Goal: Contribute content

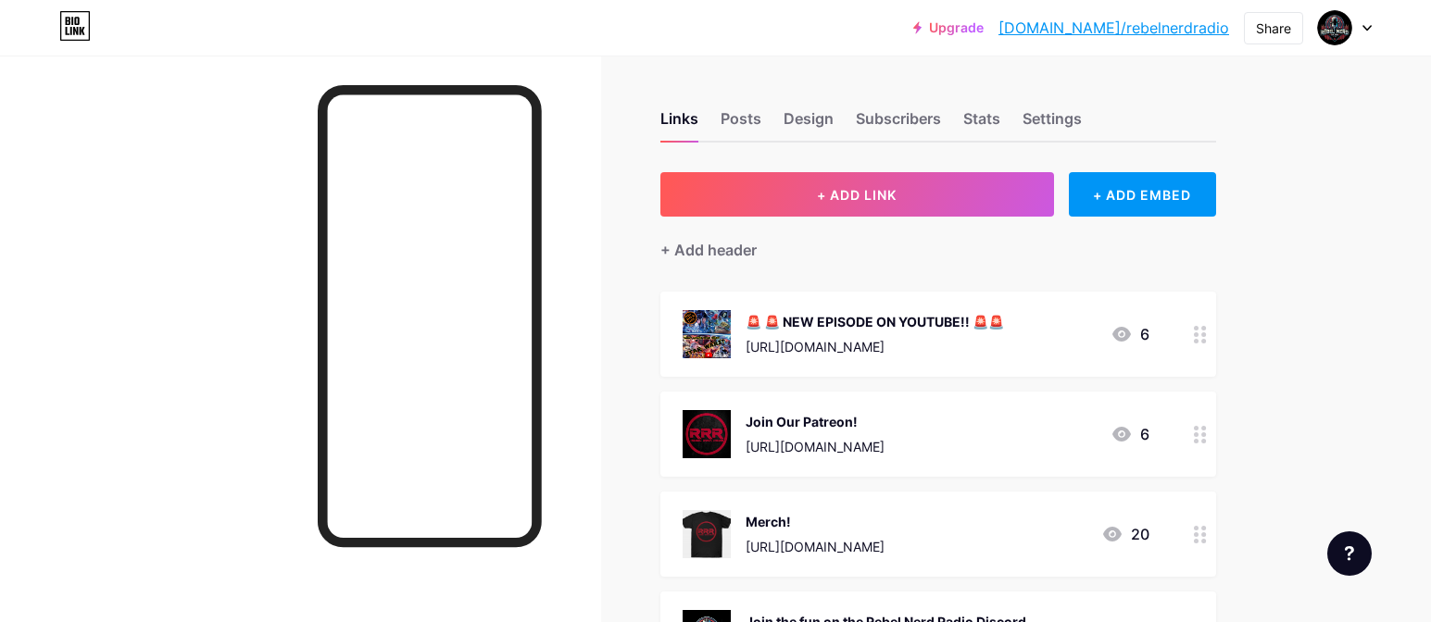
click at [884, 324] on div "🚨 🚨 NEW EPISODE ON YOUTUBE!! 🚨🚨" at bounding box center [875, 321] width 258 height 19
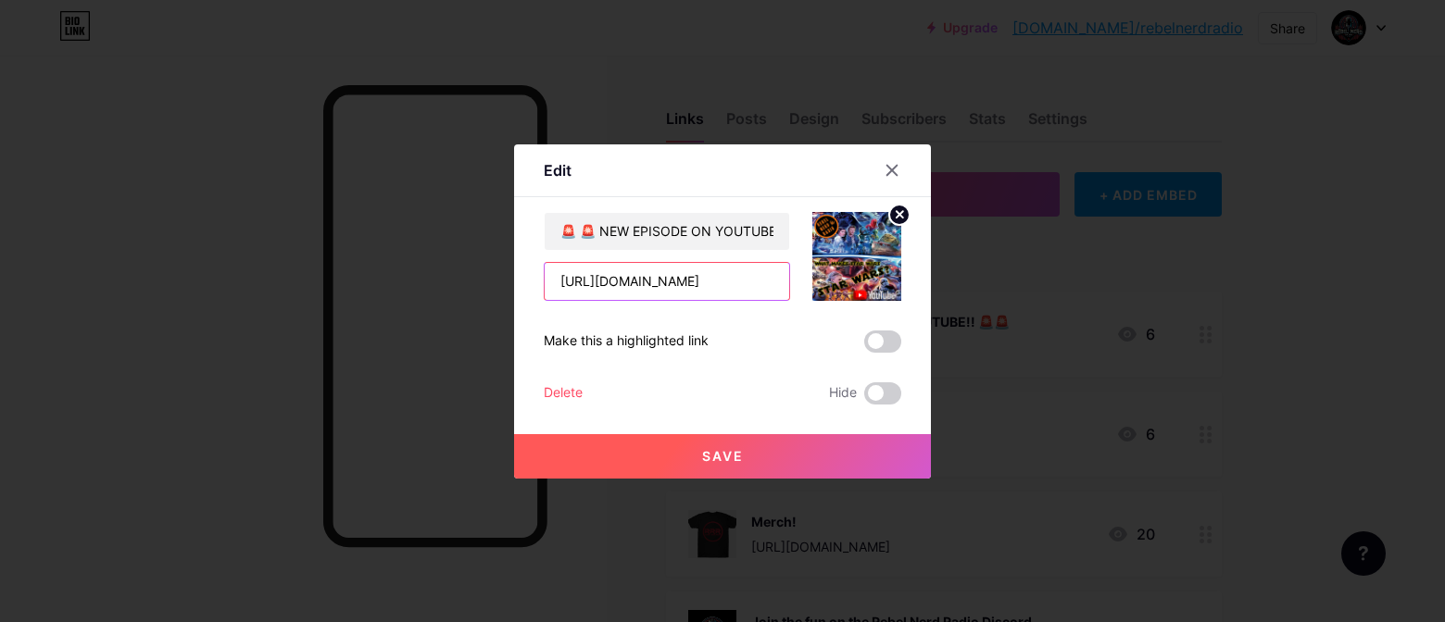
click at [757, 290] on input "[URL][DOMAIN_NAME]" at bounding box center [667, 281] width 244 height 37
paste input "YWIIfSRYkZk"
type input "[URL][DOMAIN_NAME]"
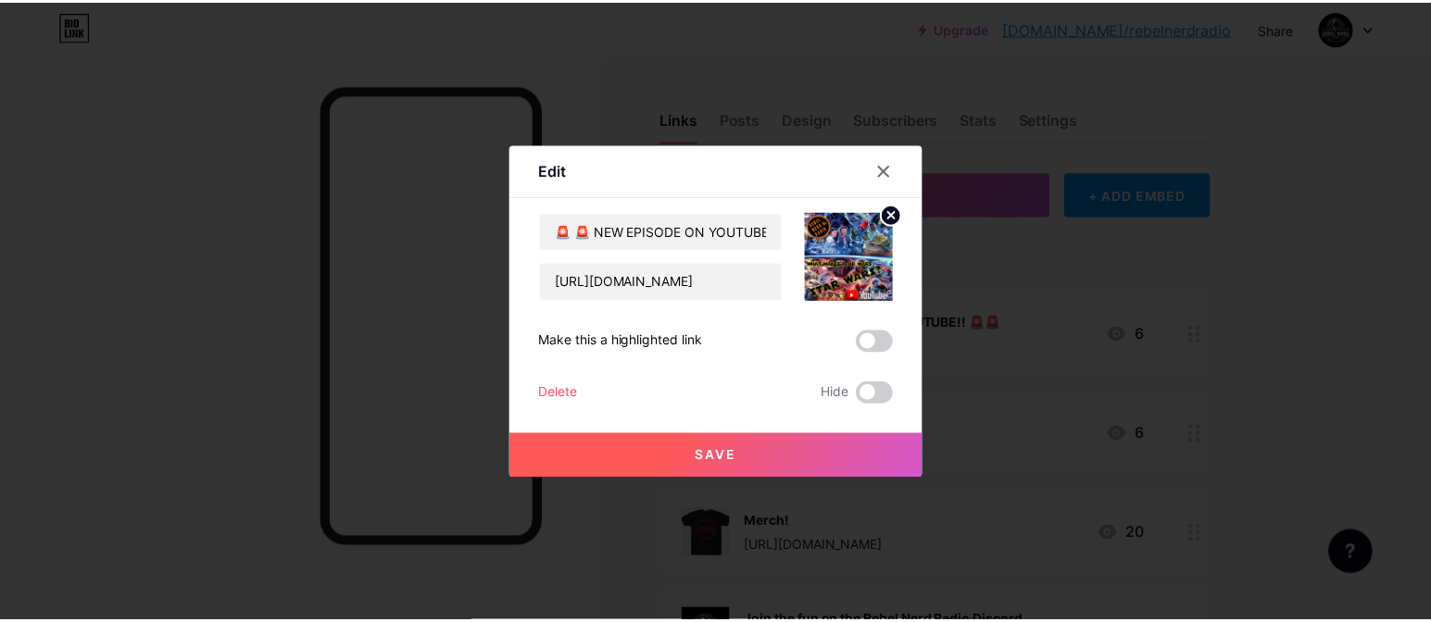
scroll to position [0, 0]
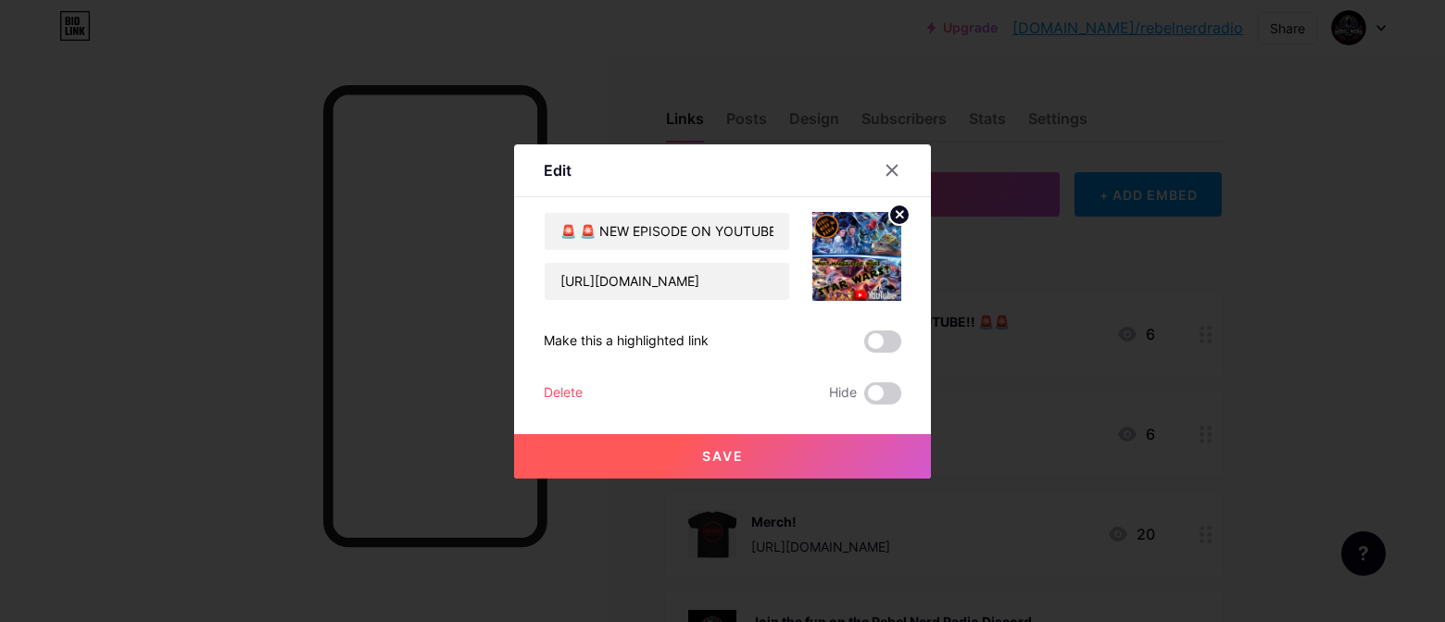
click at [896, 217] on icon at bounding box center [899, 214] width 6 height 6
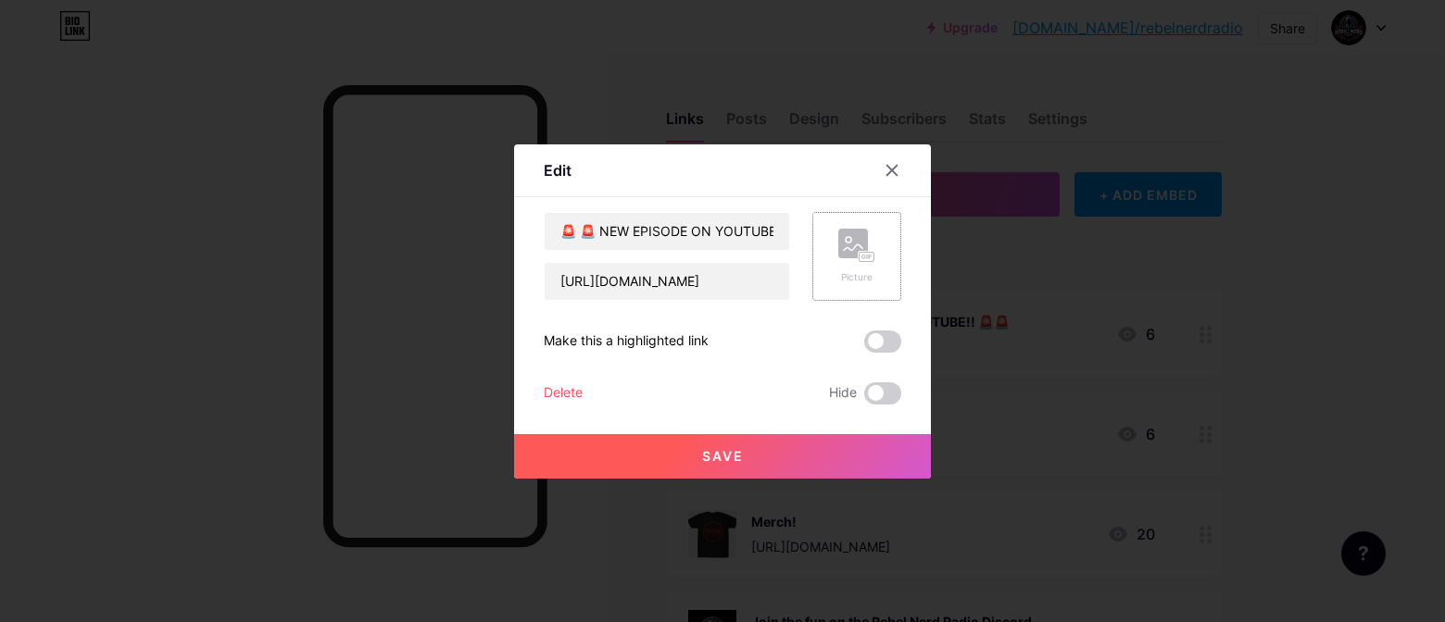
click at [872, 257] on rect at bounding box center [866, 256] width 15 height 9
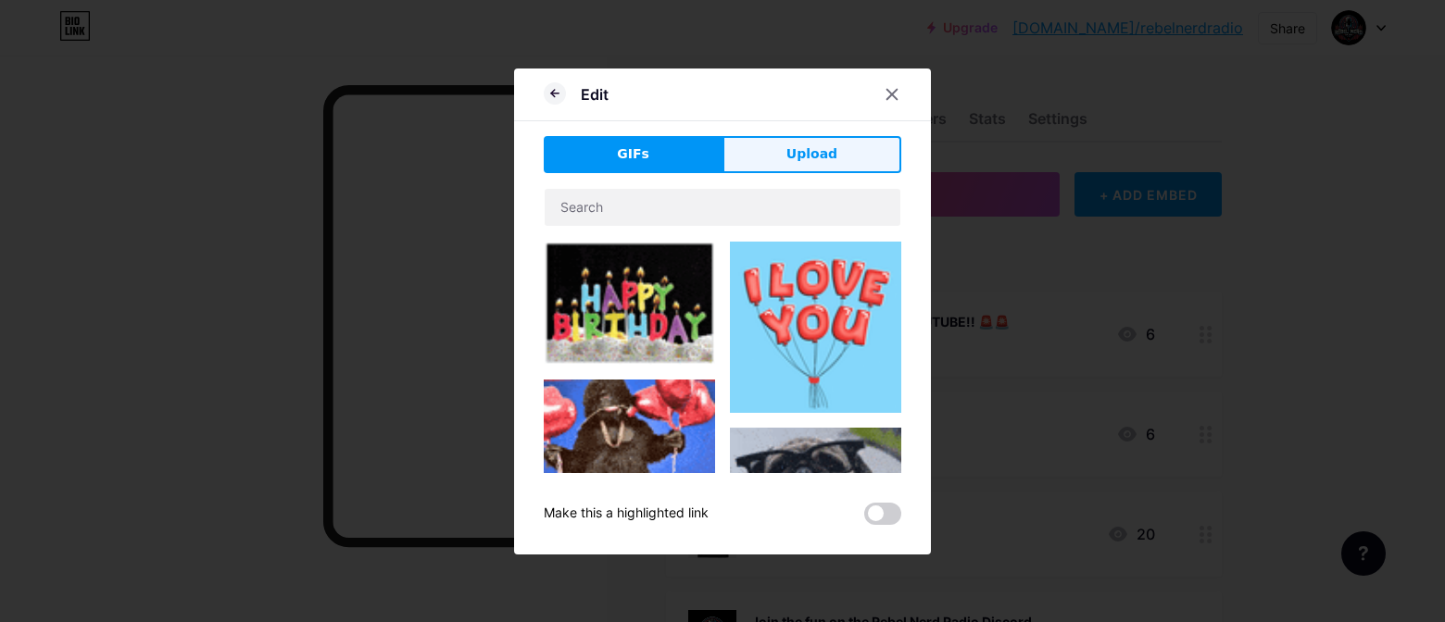
click at [807, 161] on span "Upload" at bounding box center [811, 153] width 51 height 19
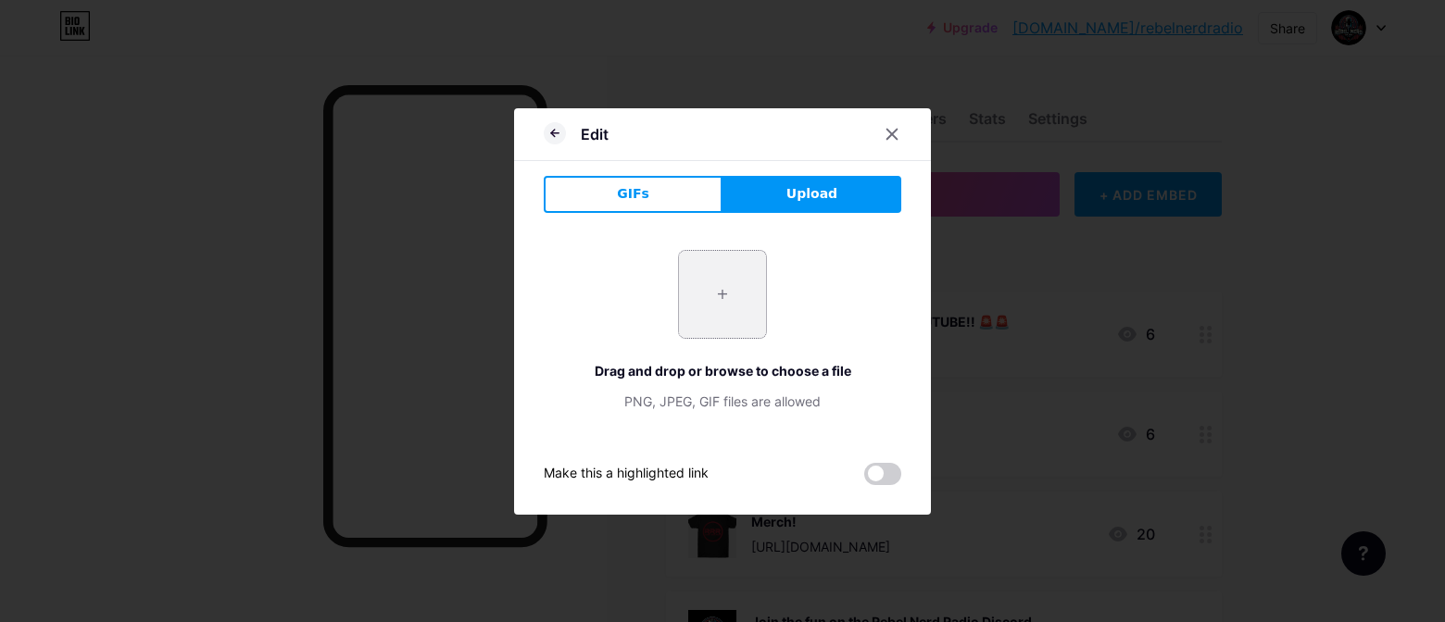
click at [732, 285] on input "file" at bounding box center [722, 294] width 87 height 87
type input "C:\fakepath\Star Wars Bestiary 1400.jpg"
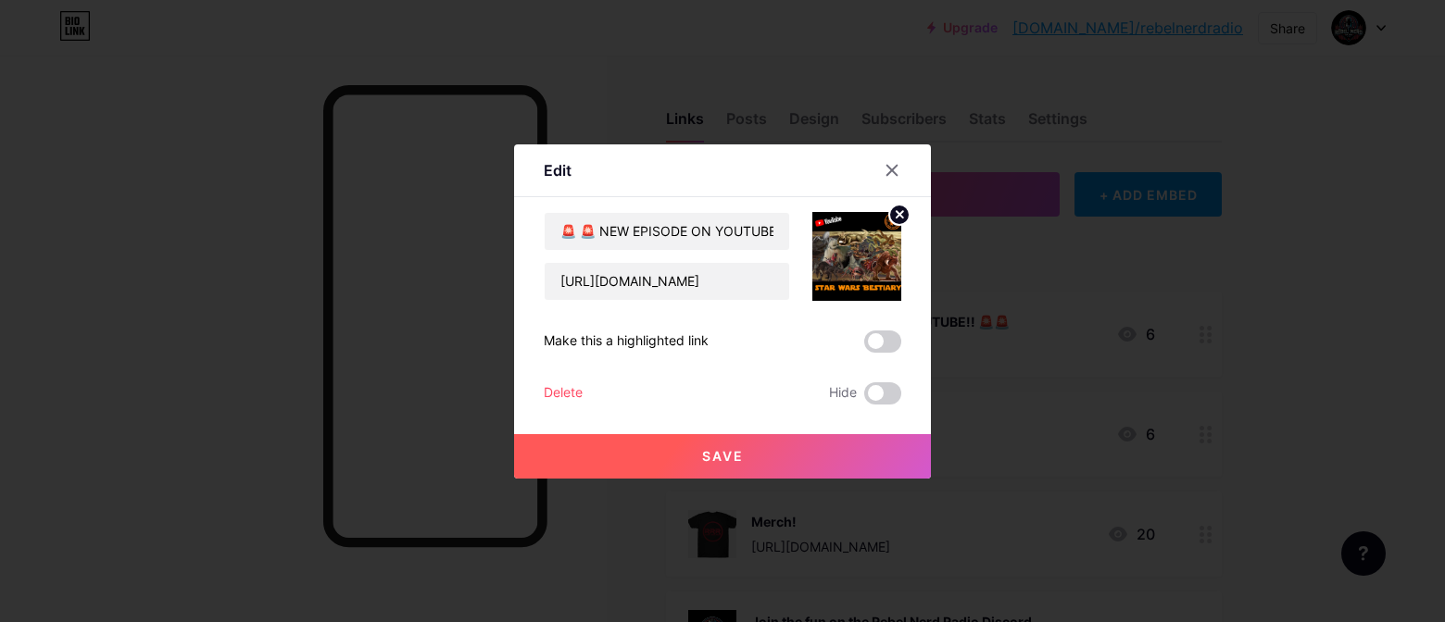
click at [835, 457] on button "Save" at bounding box center [722, 456] width 417 height 44
